Goal: Find specific page/section: Find specific page/section

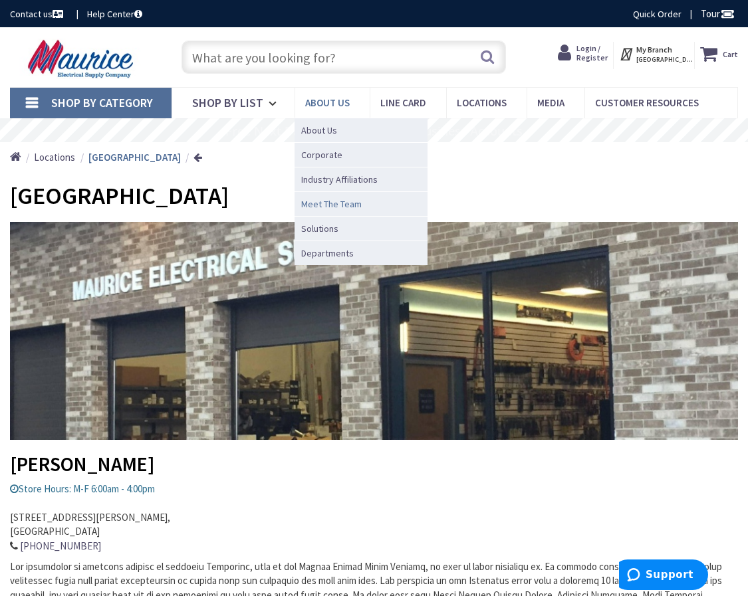
click at [329, 201] on span "Meet The Team" at bounding box center [331, 203] width 61 height 13
